Goal: Task Accomplishment & Management: Use online tool/utility

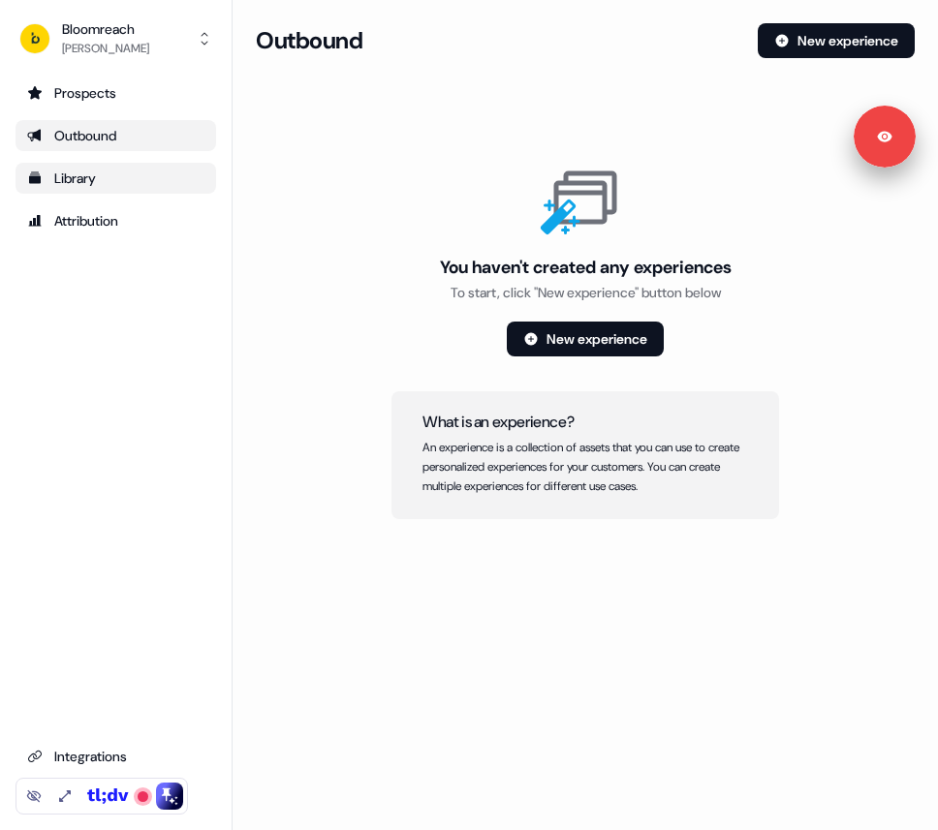
click at [79, 189] on link "Library" at bounding box center [116, 178] width 201 height 31
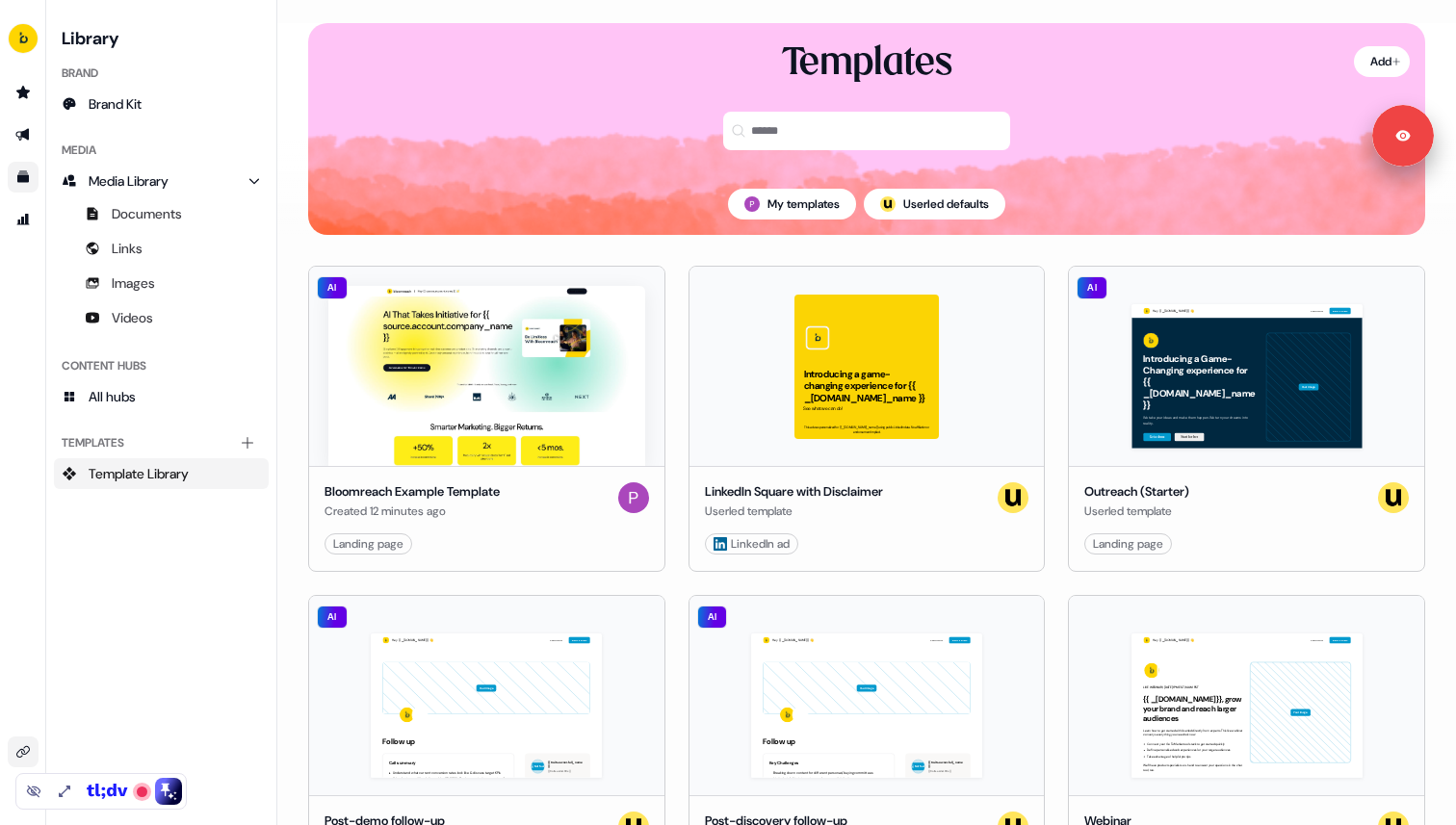
click at [15, 763] on link "Go to integrations" at bounding box center [23, 751] width 31 height 31
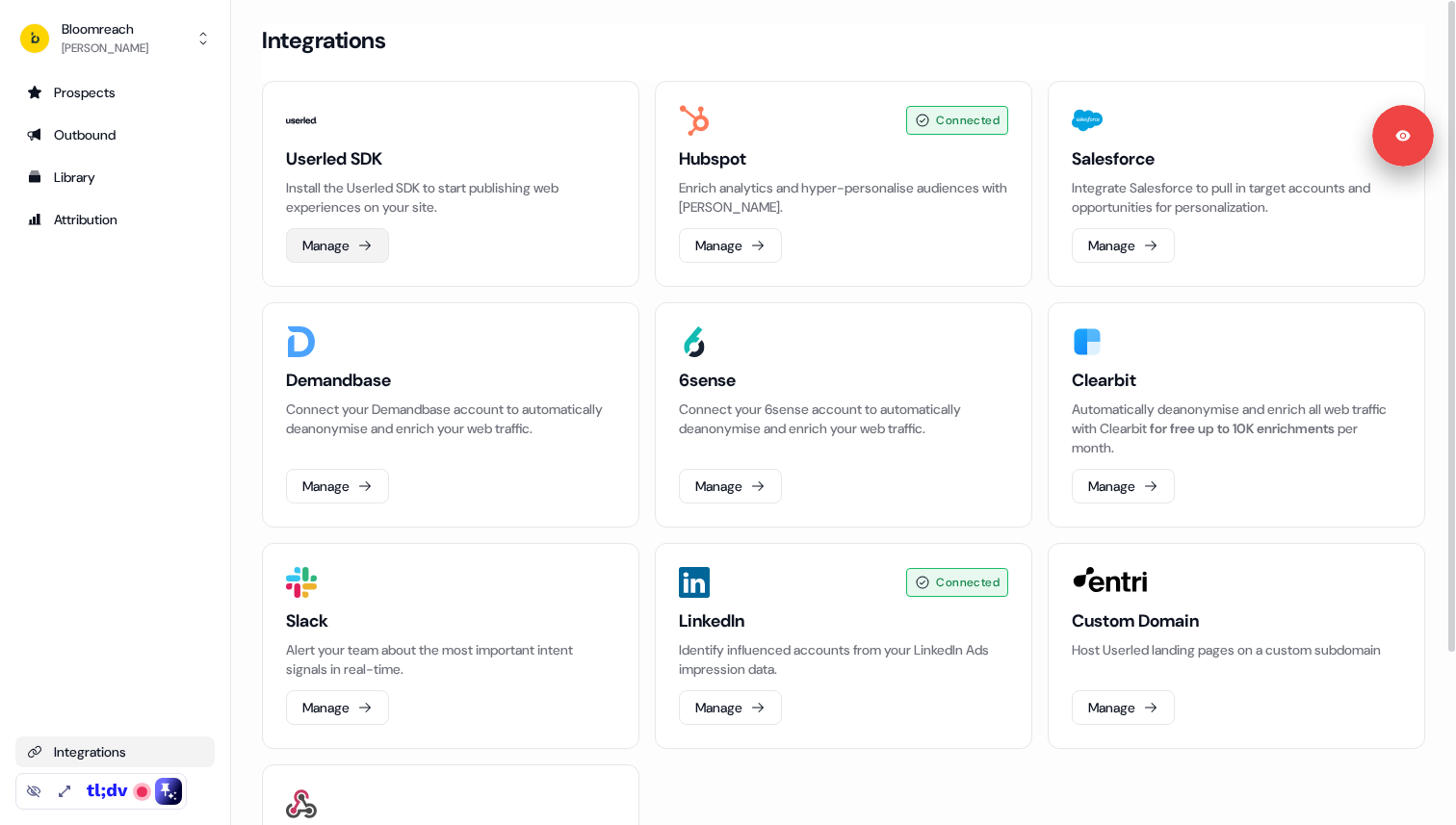
click at [341, 249] on button "Manage" at bounding box center [338, 246] width 103 height 35
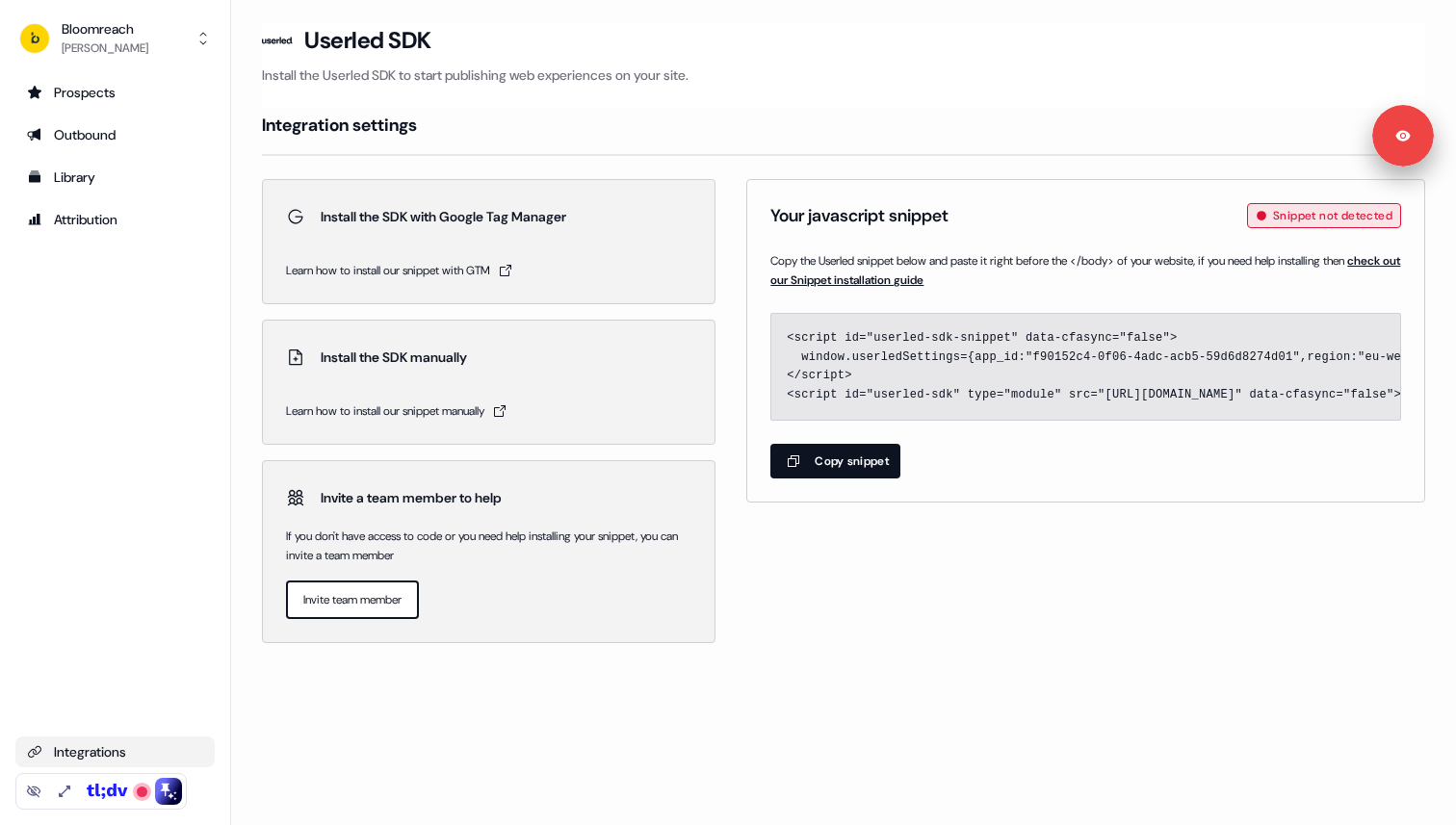
drag, startPoint x: 1035, startPoint y: 355, endPoint x: 1292, endPoint y: 359, distance: 257.0
copy code "f90152c4-0f06-4adc-acb5-59d6d8274d01"
